Goal: Register for event/course

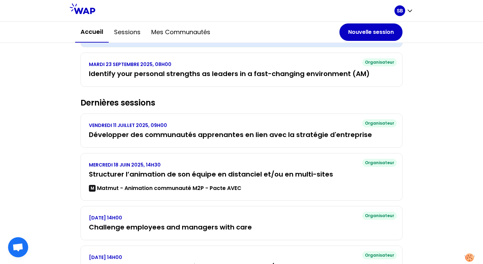
scroll to position [130, 0]
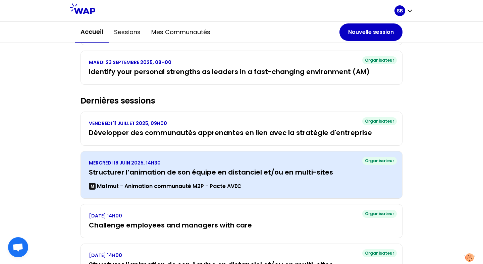
click at [195, 173] on h3 "Structurer l’animation de son équipe en distanciel et/ou en multi-sites" at bounding box center [241, 172] width 305 height 9
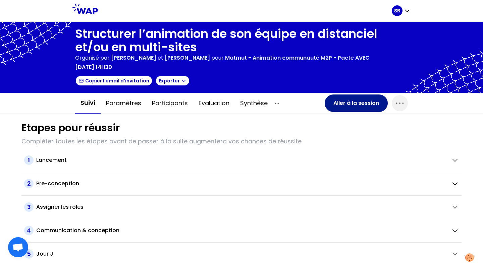
click at [361, 102] on button "Aller à la session" at bounding box center [356, 103] width 63 height 17
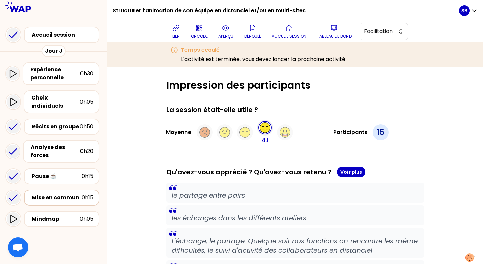
click at [59, 194] on div "Mise en commun" at bounding box center [57, 198] width 50 height 8
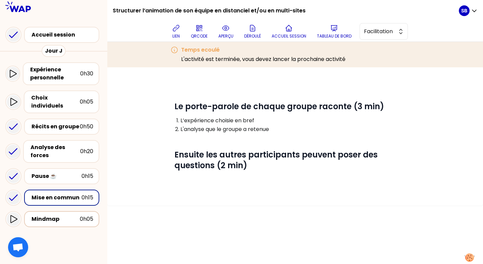
click at [61, 211] on div "Mindmap 0h05" at bounding box center [61, 219] width 75 height 16
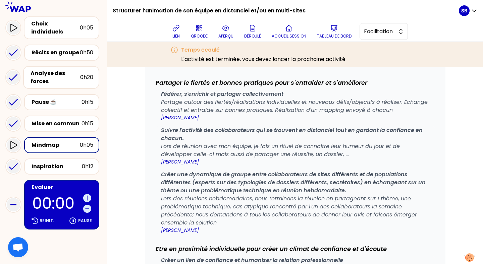
scroll to position [1281, 0]
